Goal: Navigation & Orientation: Find specific page/section

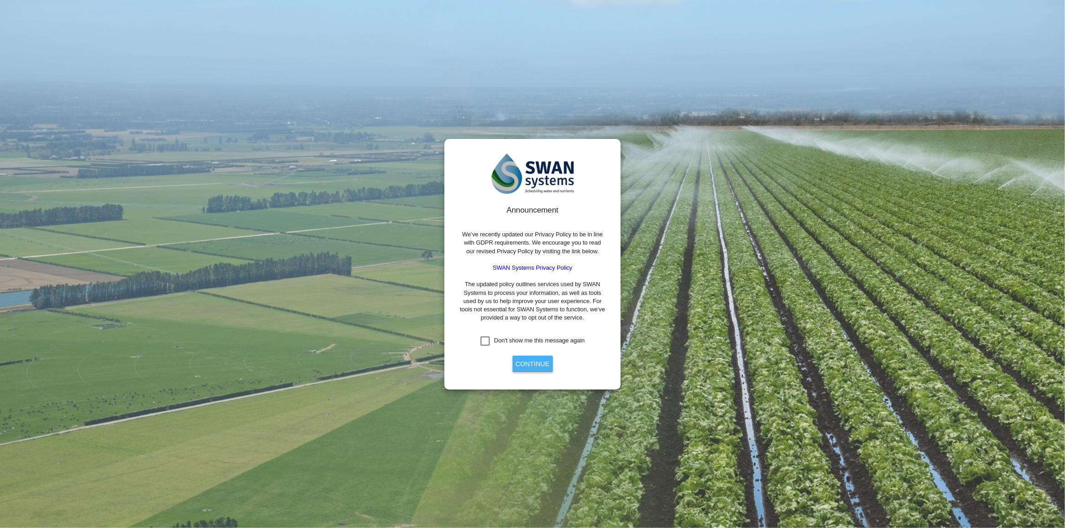
click at [523, 366] on button "Continue" at bounding box center [532, 364] width 40 height 16
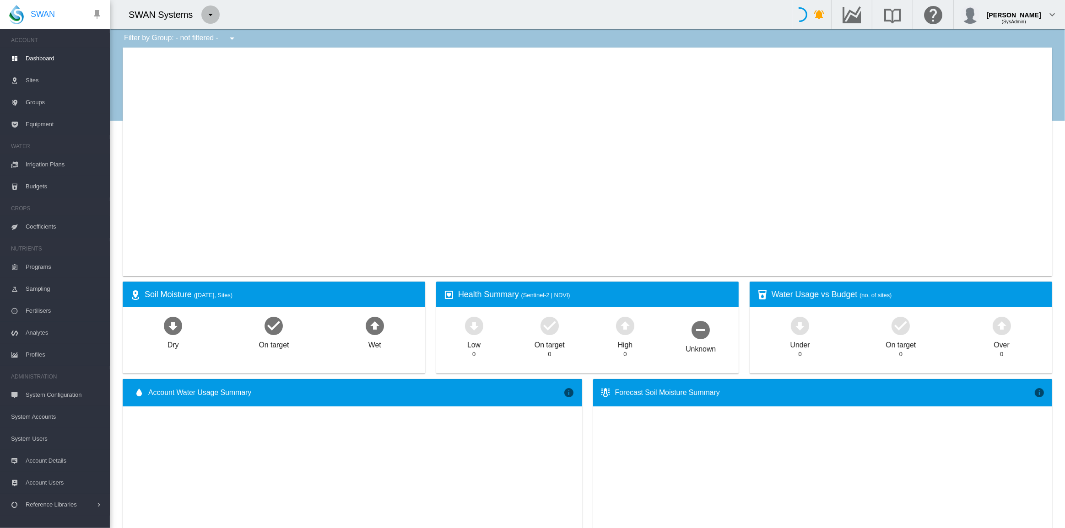
click at [213, 13] on md-icon "icon-menu-down" at bounding box center [210, 14] width 11 height 11
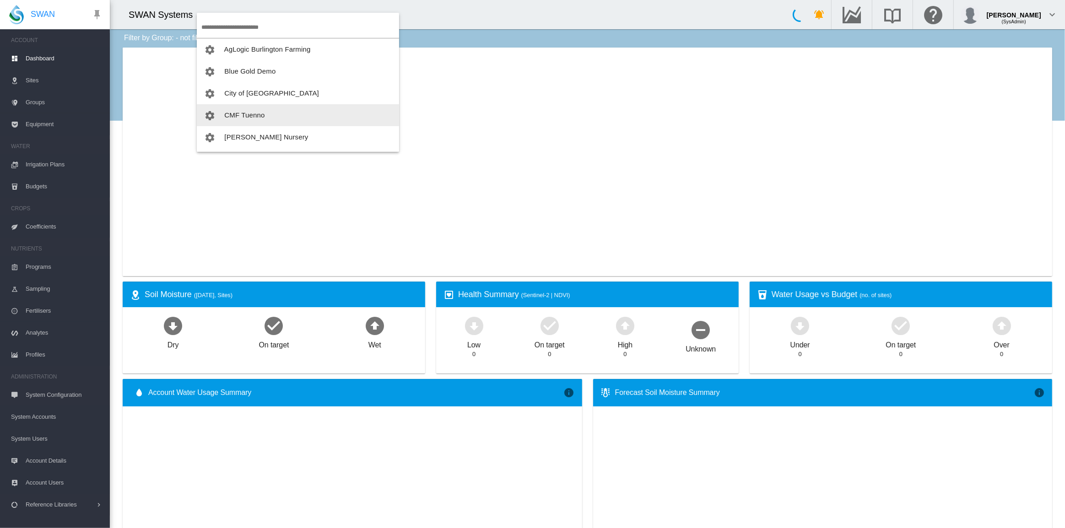
click at [243, 114] on span "CMF Tuenno" at bounding box center [244, 115] width 40 height 8
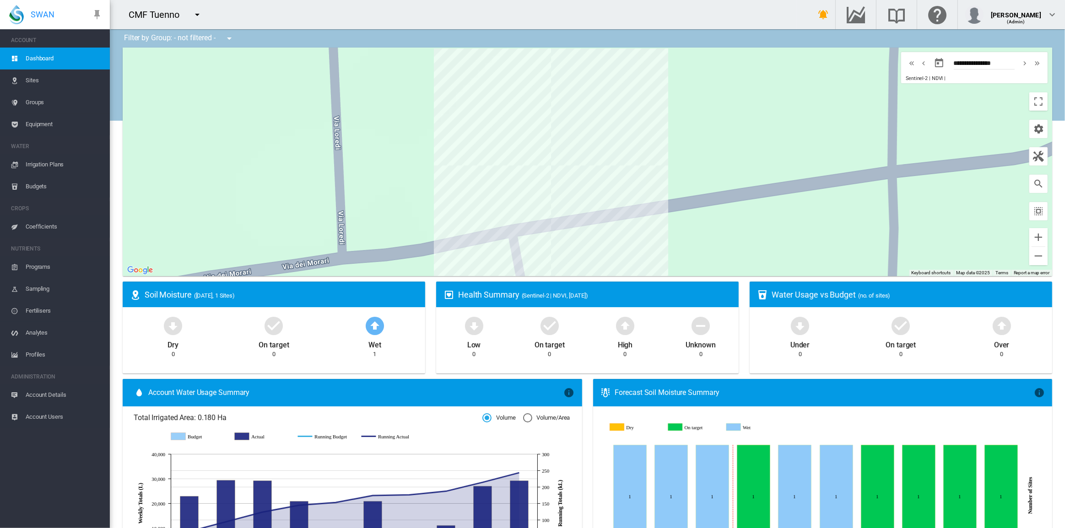
click at [51, 123] on span "Equipment" at bounding box center [64, 124] width 77 height 22
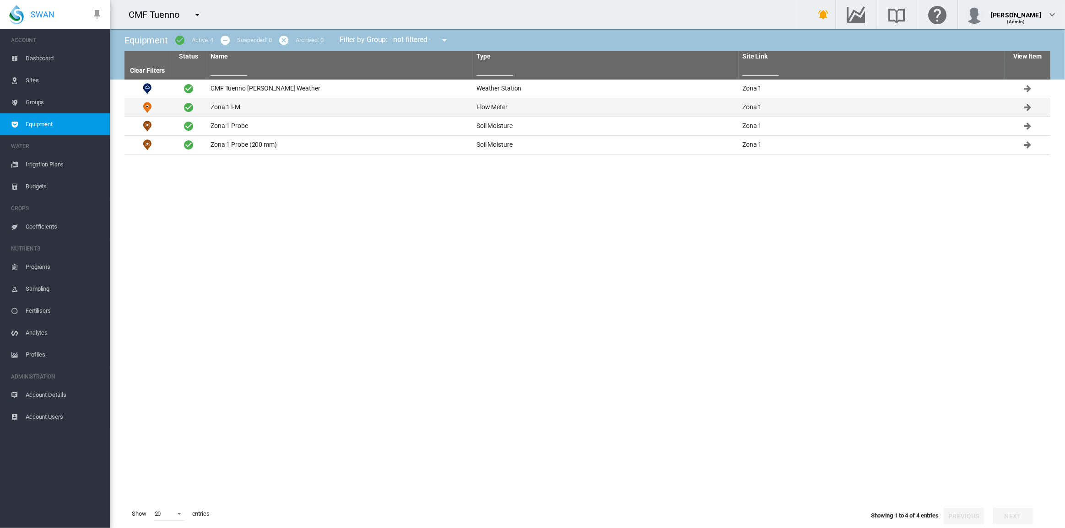
click at [225, 109] on td "Zona 1 FM" at bounding box center [340, 107] width 266 height 18
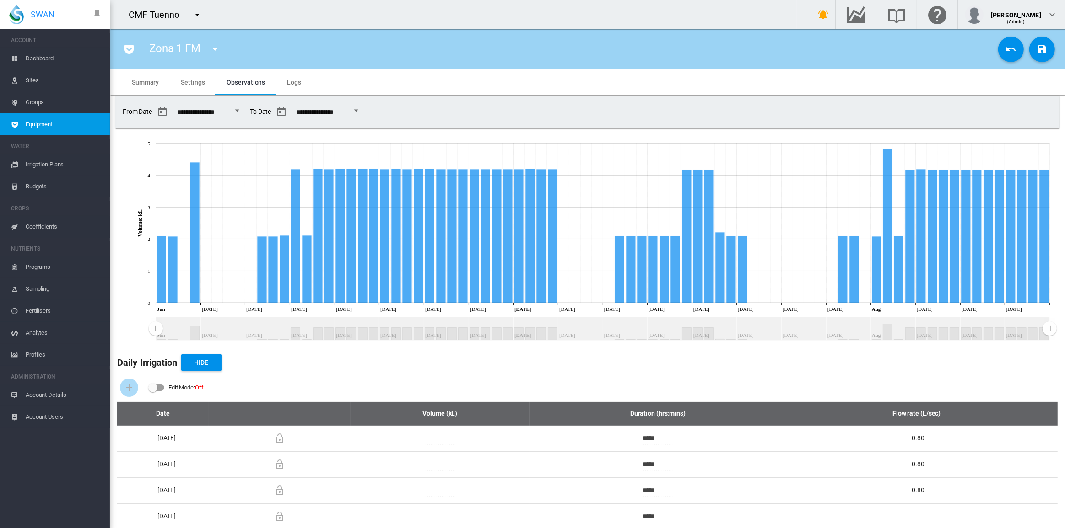
click at [40, 102] on span "Groups" at bounding box center [64, 102] width 77 height 22
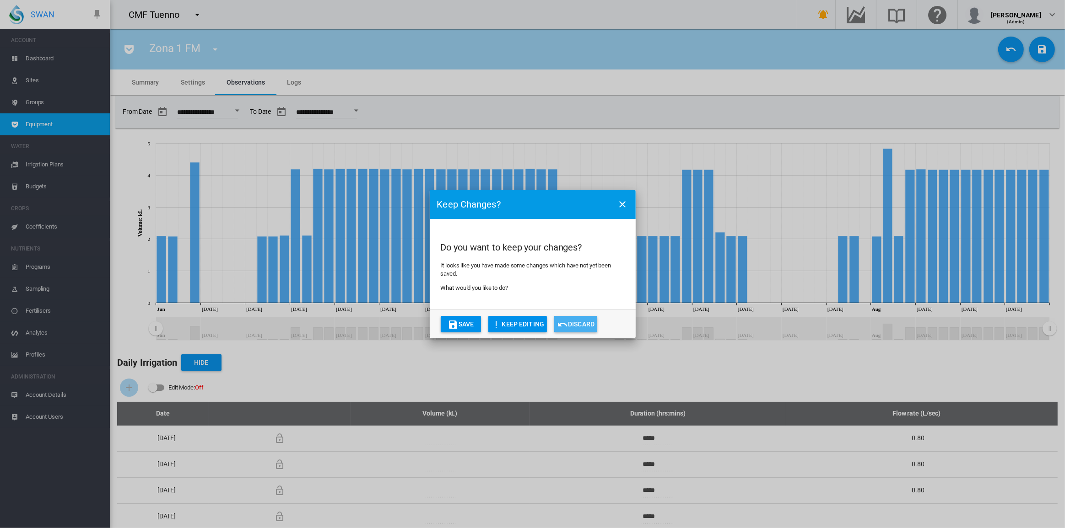
click at [573, 322] on button "Discard" at bounding box center [575, 324] width 43 height 16
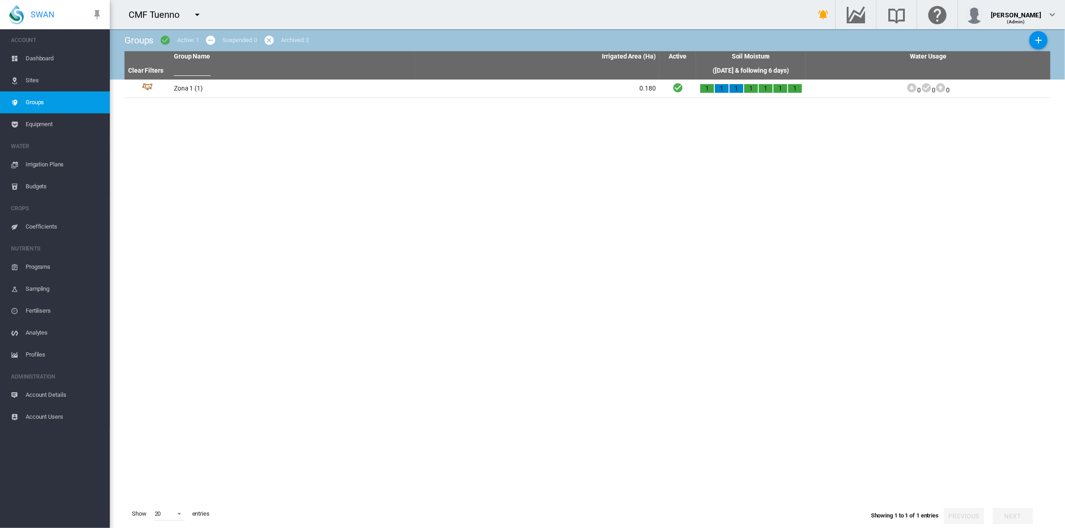
click at [46, 127] on span "Equipment" at bounding box center [64, 124] width 77 height 22
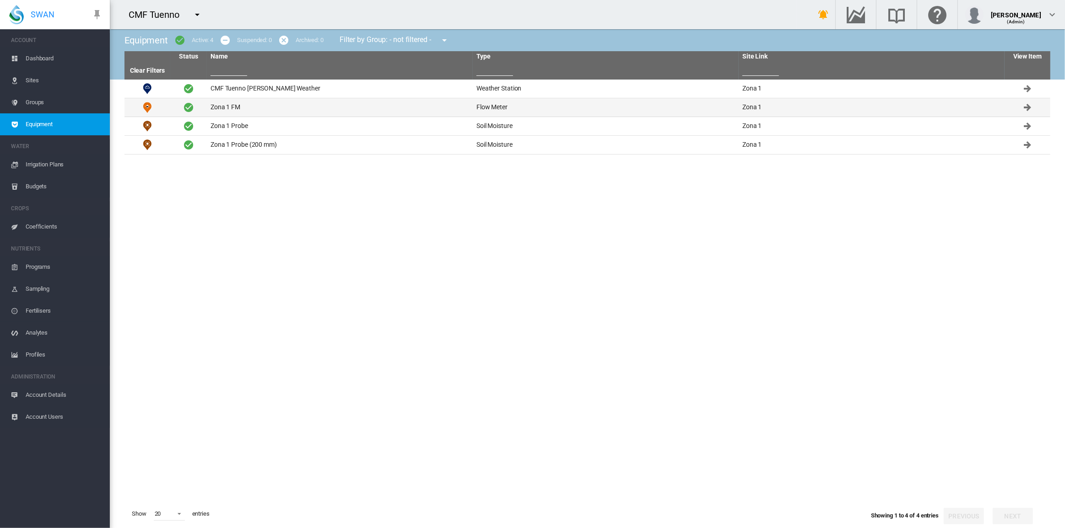
click at [230, 108] on td "Zona 1 FM" at bounding box center [340, 107] width 266 height 18
